Goal: Check status

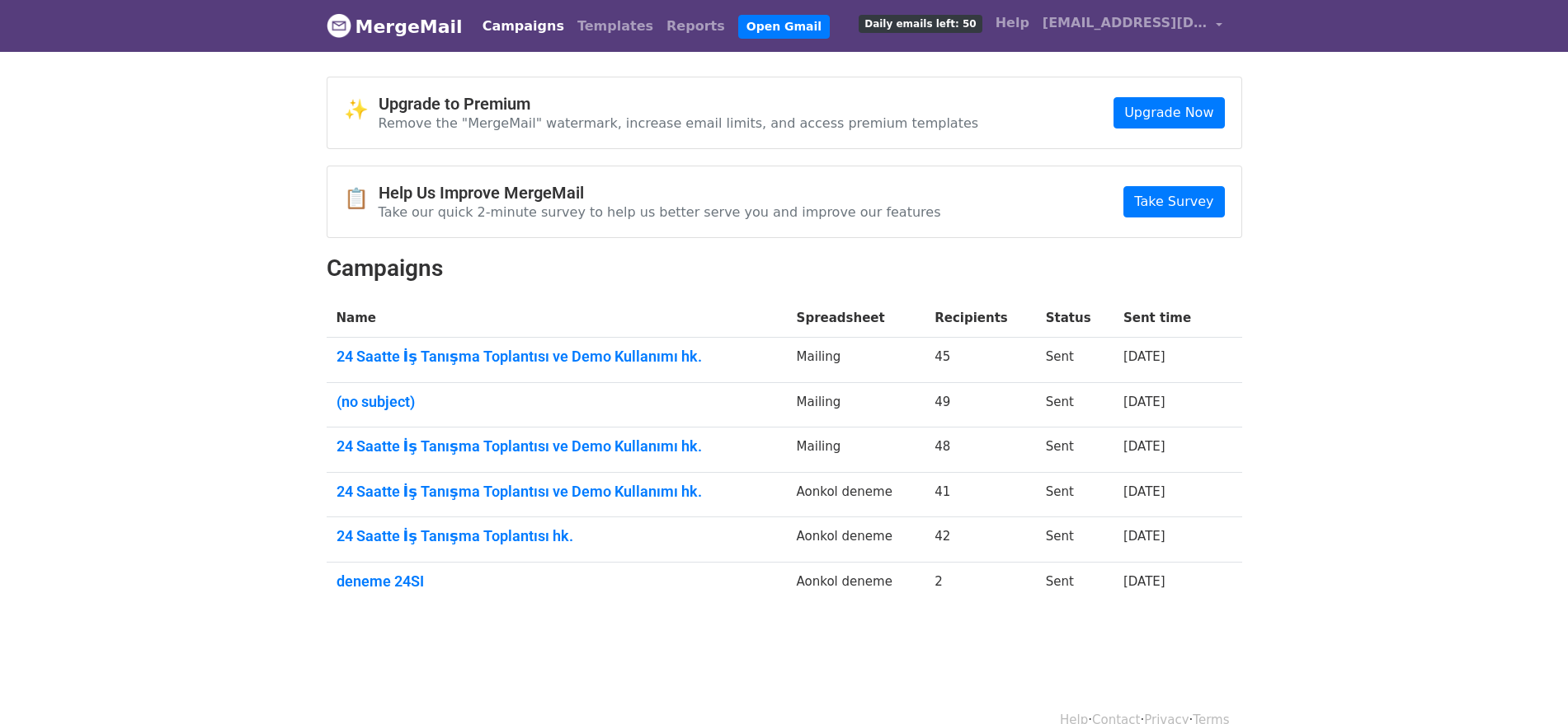
click at [530, 345] on td "24 Saatte İş Tanışma Toplantısı ve Demo Kullanımı hk." at bounding box center [556, 361] width 460 height 46
click at [519, 432] on td "24 Saatte İş Tanışma Toplantısı ve Demo Kullanımı hk." at bounding box center [556, 451] width 460 height 46
click at [523, 450] on link "24 Saatte İş Tanışma Toplantısı ve Demo Kullanımı hk." at bounding box center [556, 446] width 441 height 18
click at [456, 351] on link "24 Saatte İş Tanışma Toplantısı ve Demo Kullanımı hk." at bounding box center [556, 356] width 441 height 18
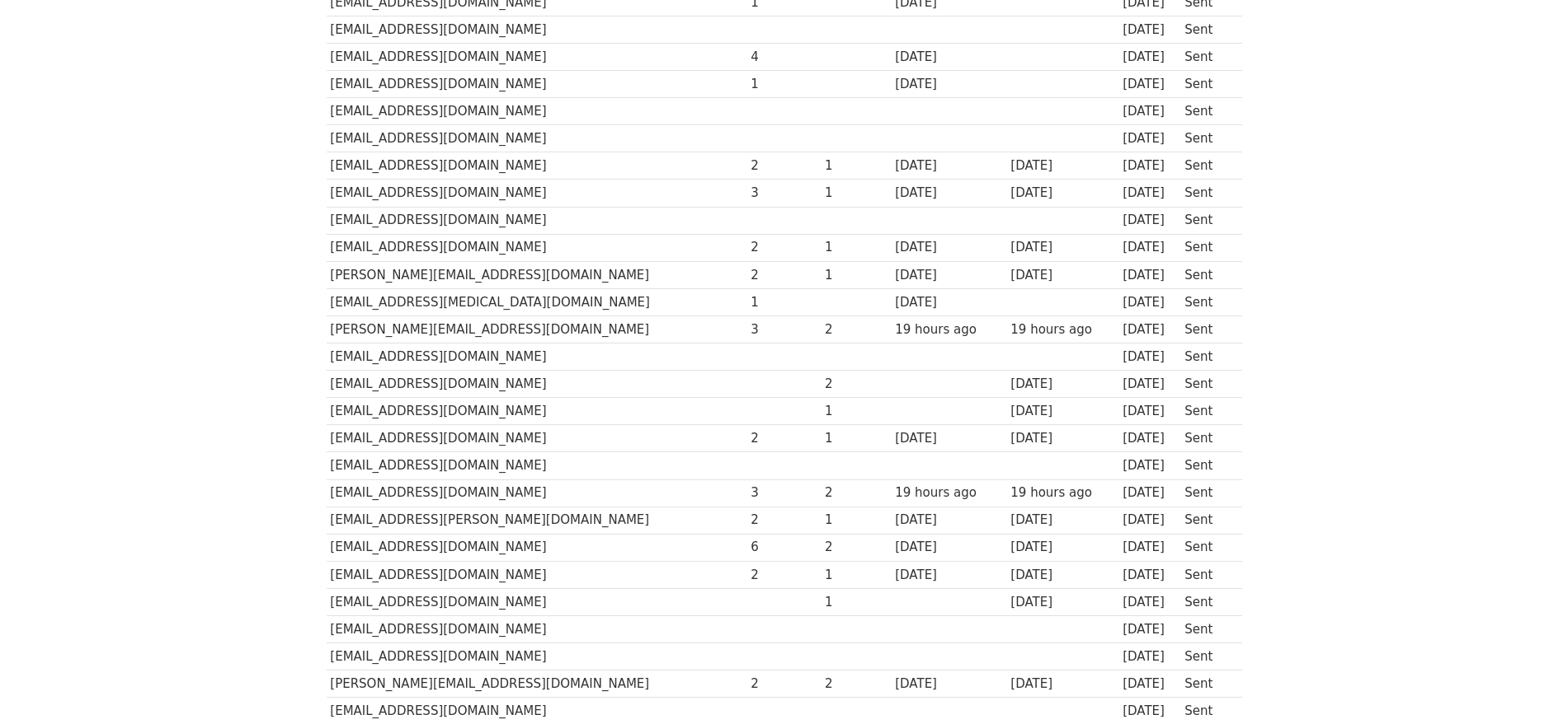
scroll to position [924, 0]
